Goal: Task Accomplishment & Management: Use online tool/utility

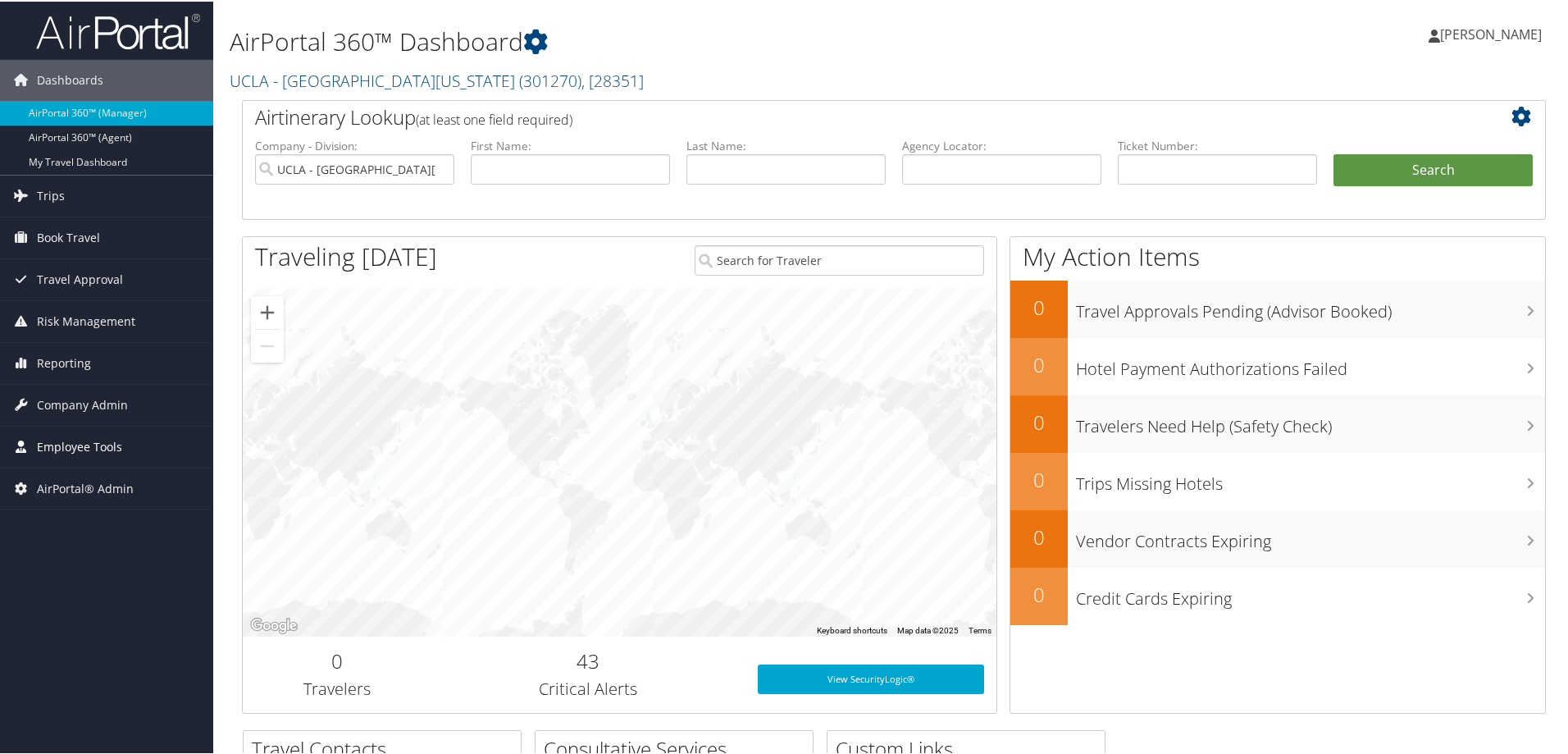
click at [106, 434] on span "Employee Tools" at bounding box center [80, 444] width 86 height 41
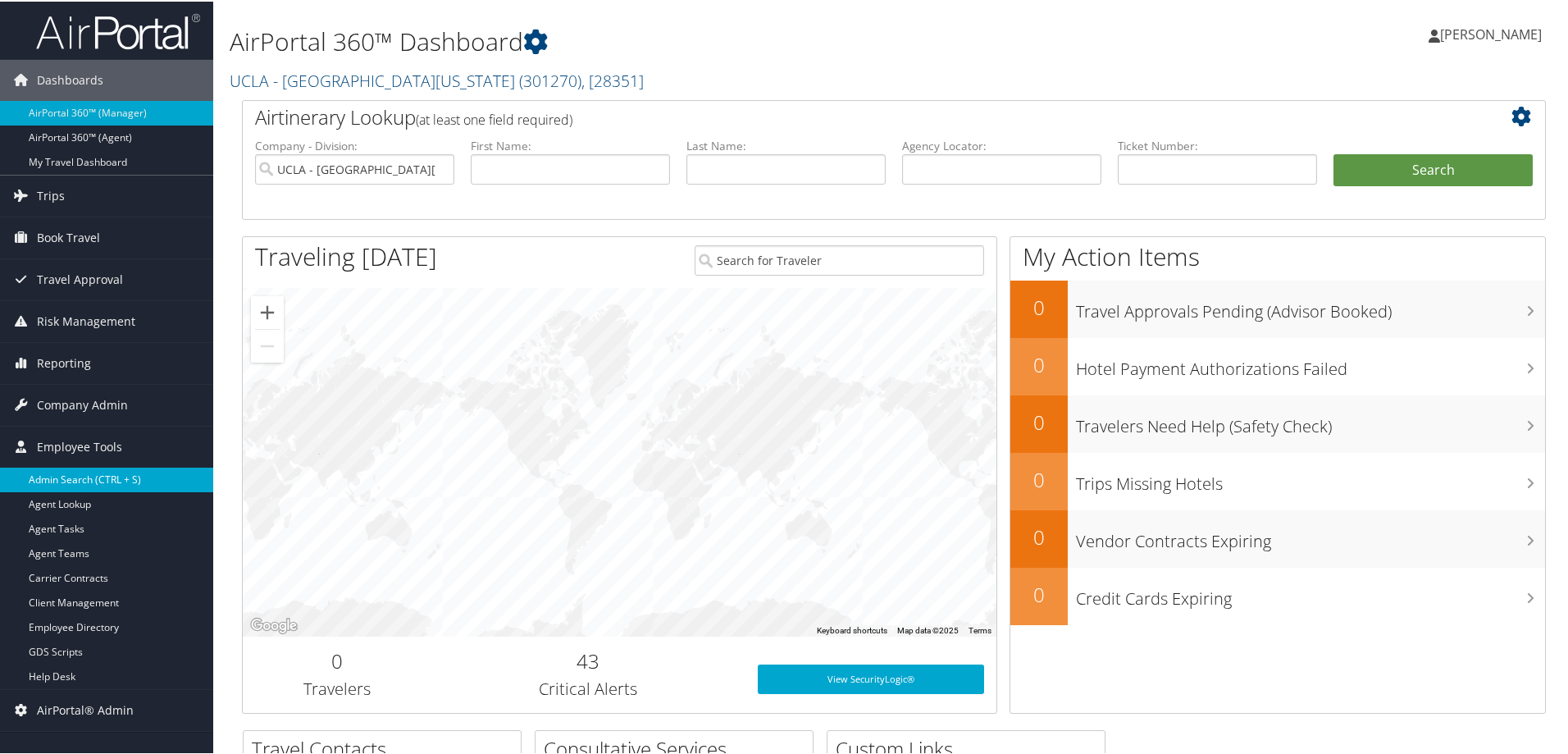
click at [73, 481] on link "Admin Search (CTRL + S)" at bounding box center [107, 478] width 213 height 25
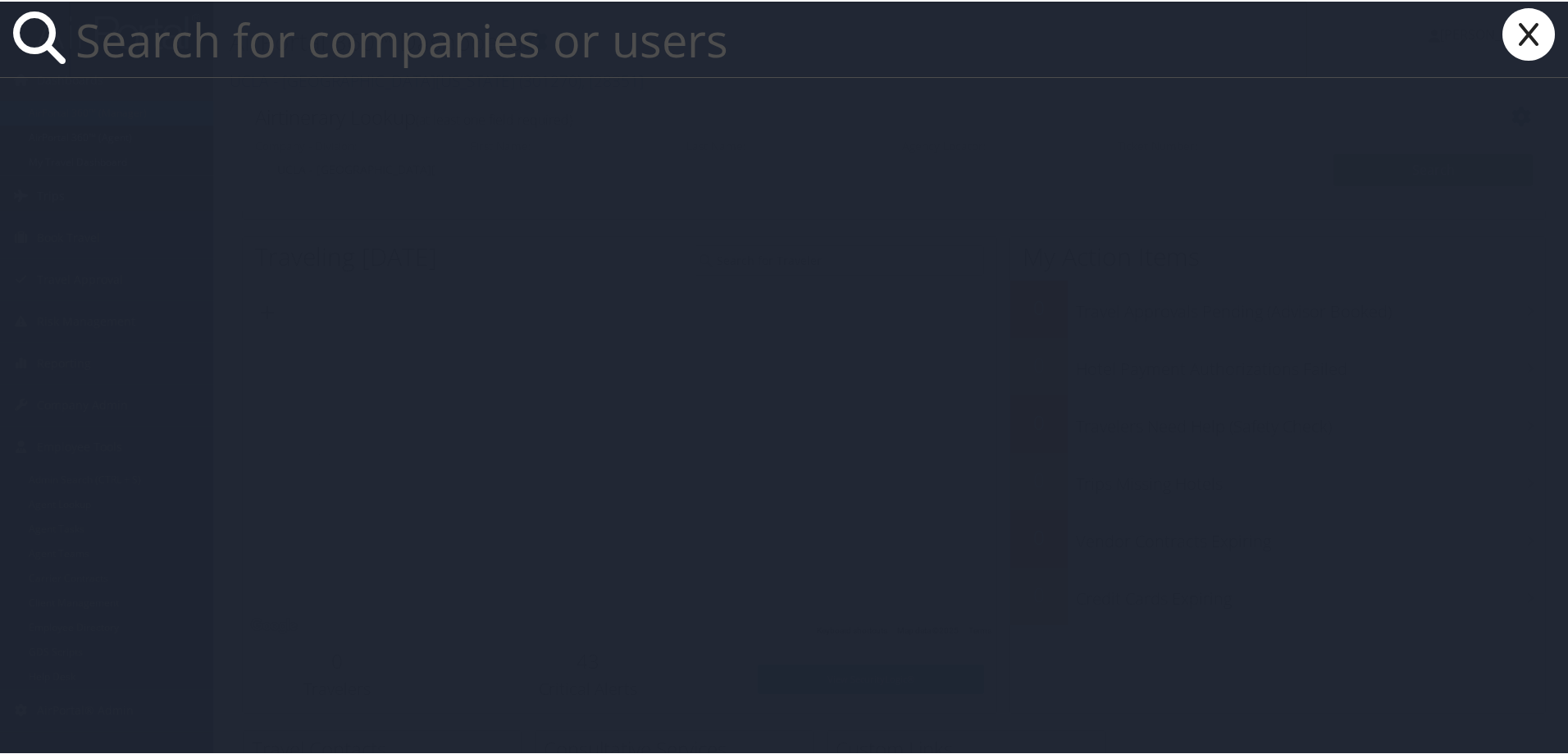
click at [1496, 40] on icon at bounding box center [1529, 33] width 66 height 53
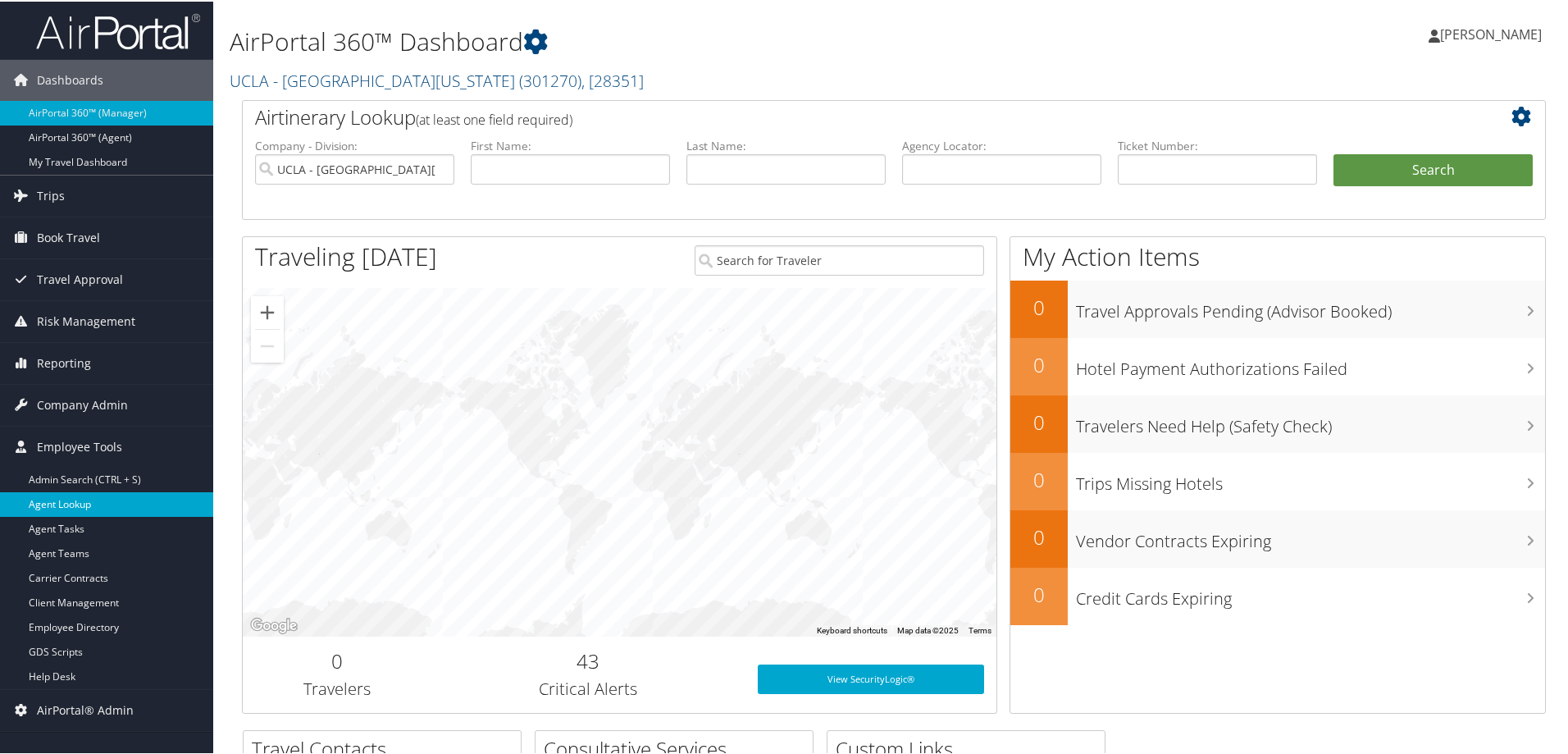
click at [95, 503] on link "Agent Lookup" at bounding box center [107, 502] width 213 height 25
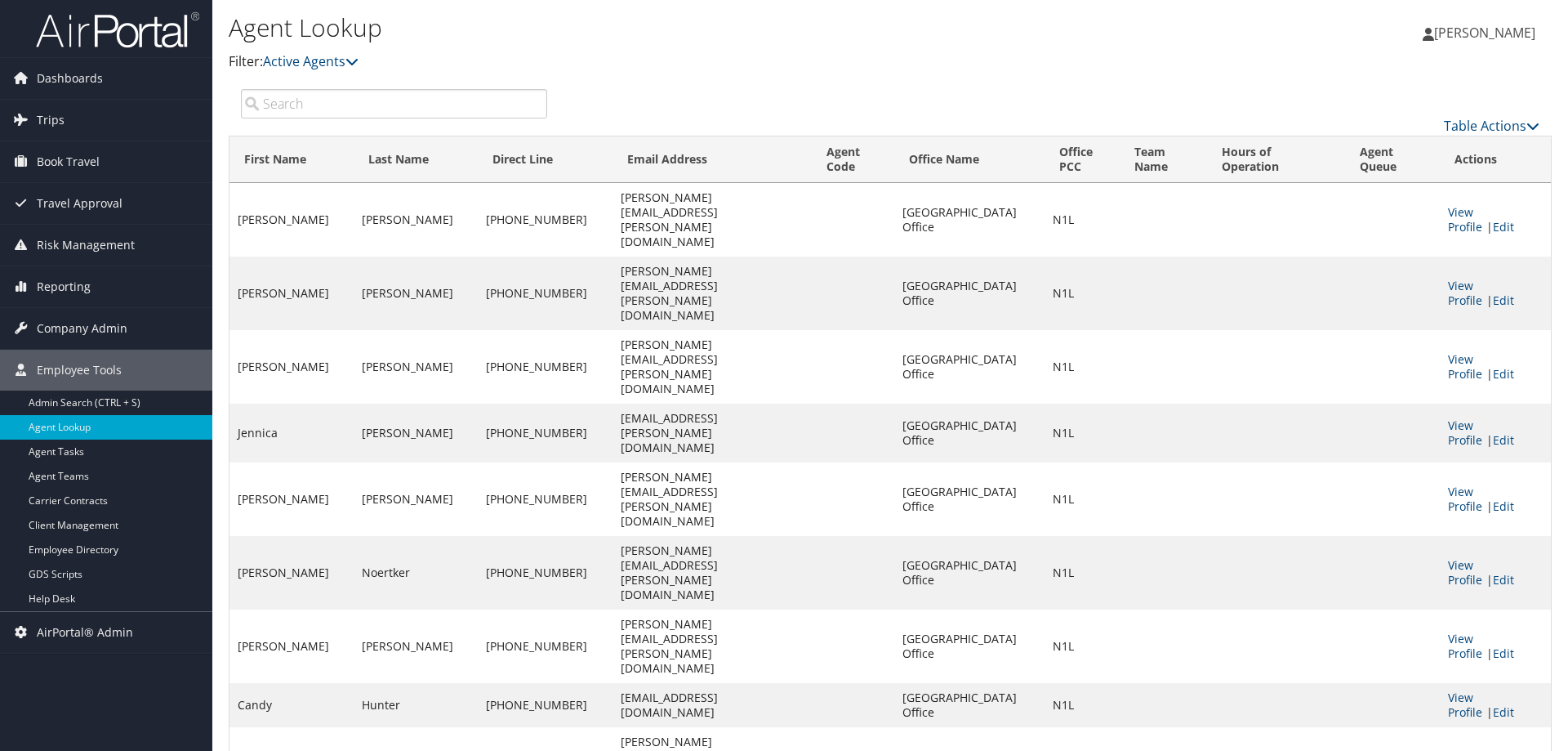
click at [344, 98] on input "search" at bounding box center [394, 104] width 306 height 30
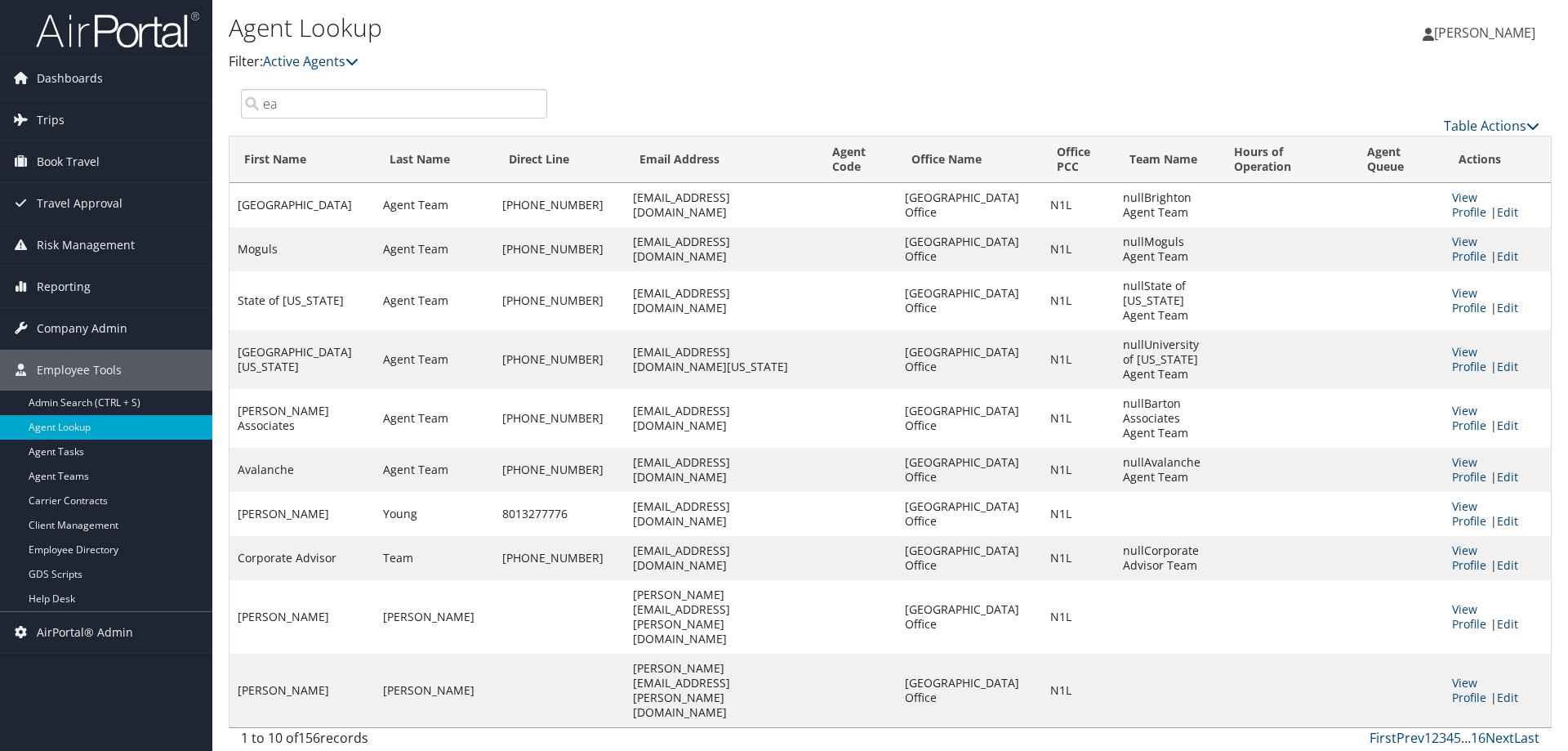
type input "ea"
